Goal: Task Accomplishment & Management: Use online tool/utility

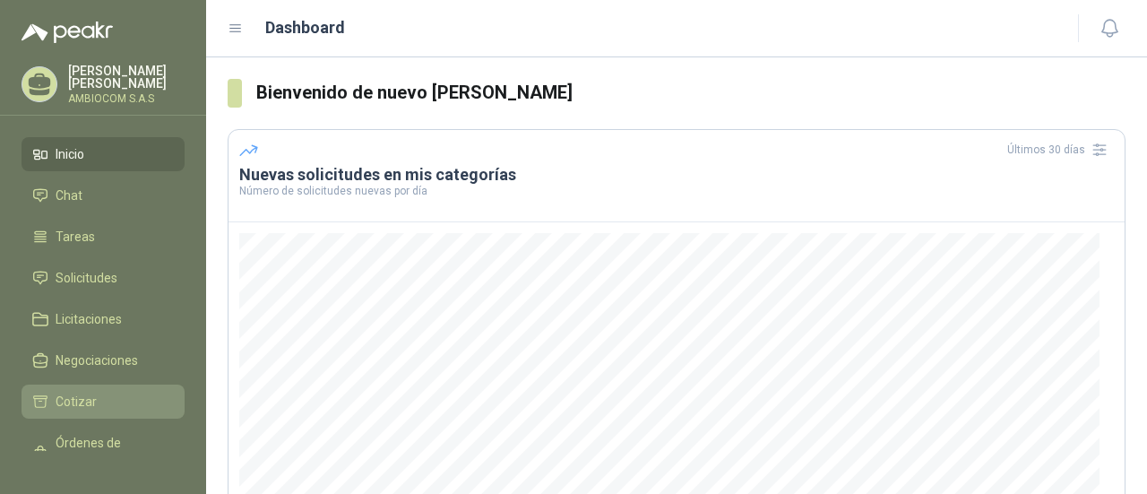
scroll to position [312, 0]
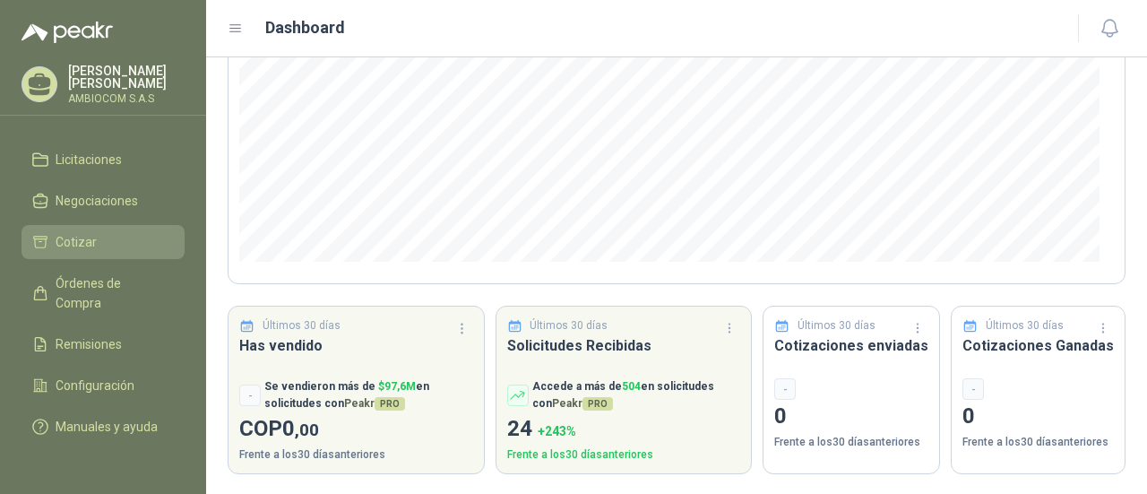
click at [82, 232] on span "Cotizar" at bounding box center [76, 242] width 41 height 20
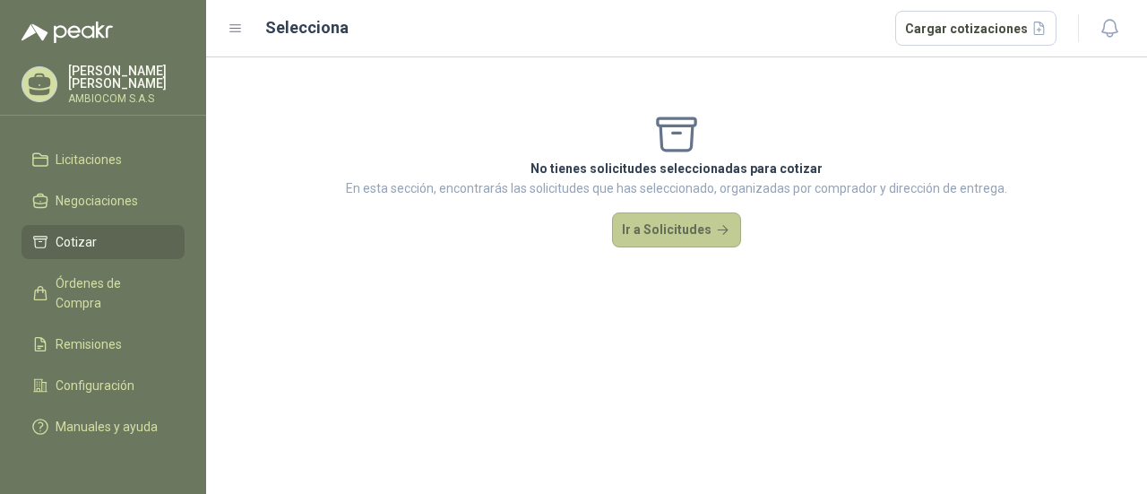
click at [658, 225] on button "Ir a Solicitudes" at bounding box center [676, 230] width 129 height 36
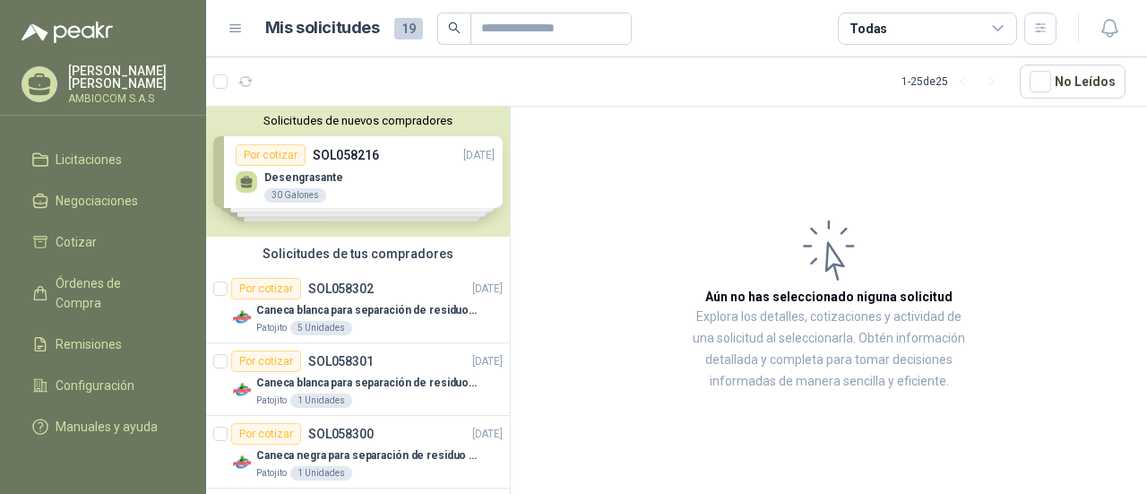
click at [434, 210] on div "Solicitudes de nuevos compradores Por cotizar SOL058216 [DATE] Desengrasante 3…" at bounding box center [358, 172] width 304 height 130
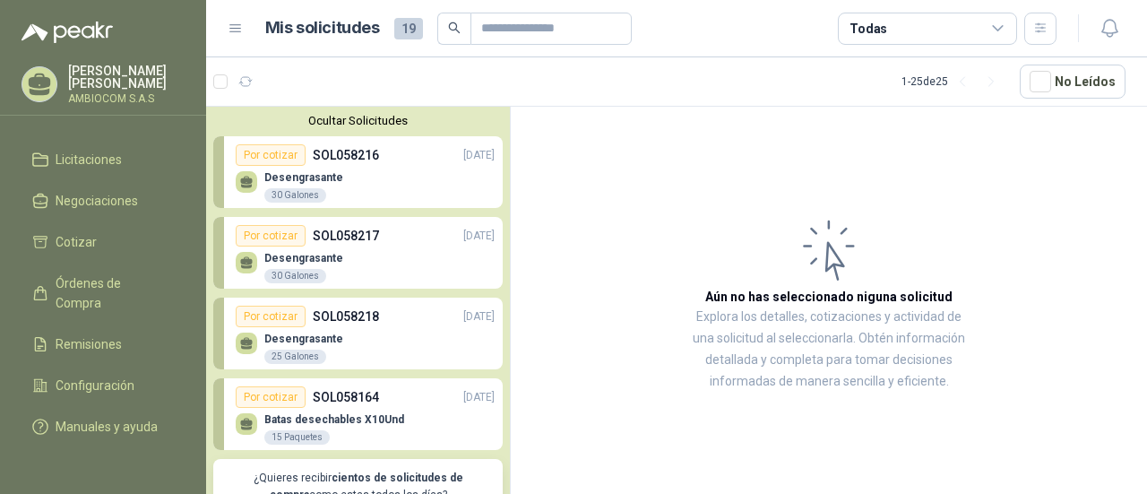
click at [417, 194] on div "Desengrasante 30 Galones" at bounding box center [365, 185] width 259 height 38
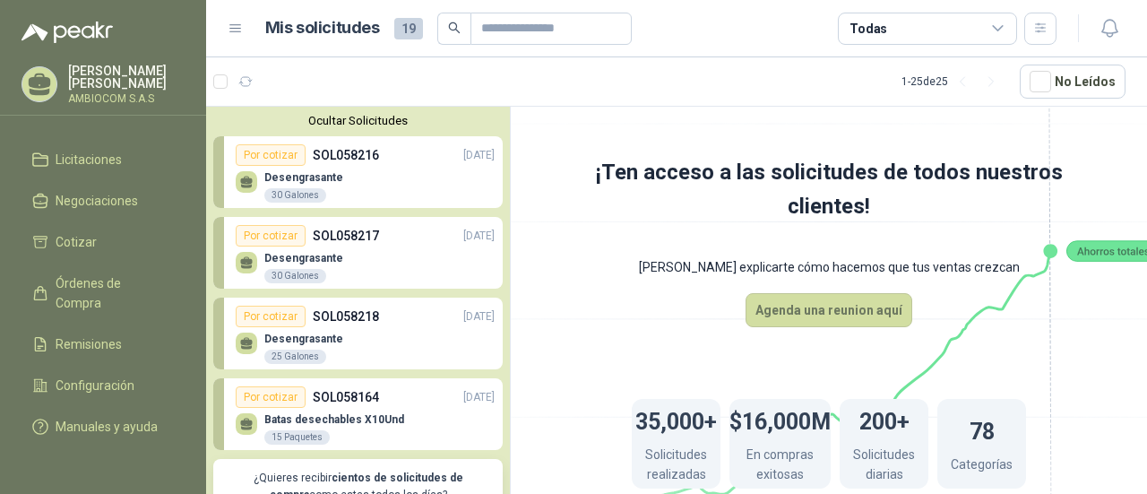
click at [419, 192] on div "Desengrasante 30 Galones" at bounding box center [365, 185] width 259 height 38
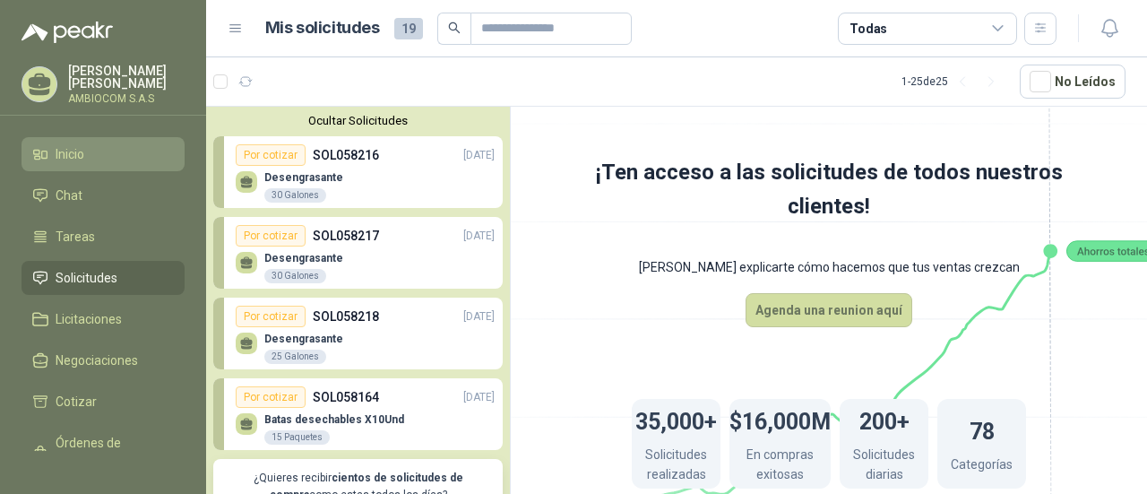
click at [91, 159] on li "Inicio" at bounding box center [103, 154] width 142 height 20
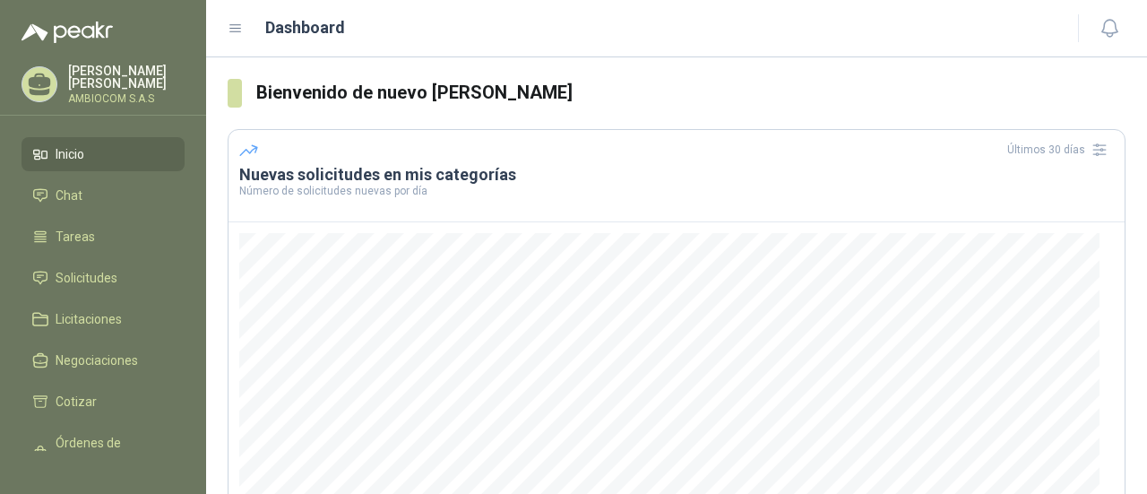
drag, startPoint x: 1088, startPoint y: 2, endPoint x: 580, endPoint y: 34, distance: 509.1
click at [580, 34] on div "Dashboard" at bounding box center [642, 27] width 829 height 25
